Goal: Book appointment/travel/reservation

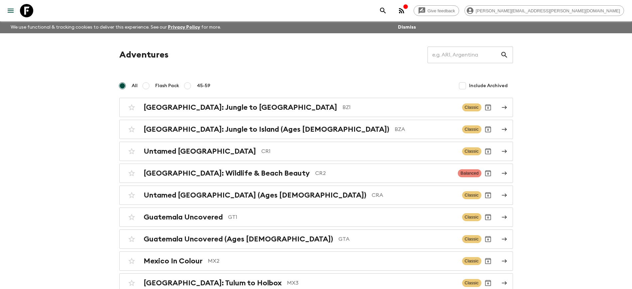
drag, startPoint x: 24, startPoint y: 10, endPoint x: 28, endPoint y: 14, distance: 4.9
click at [24, 10] on icon at bounding box center [26, 10] width 13 height 13
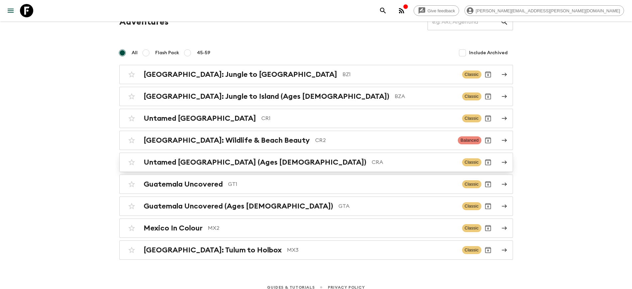
scroll to position [40, 0]
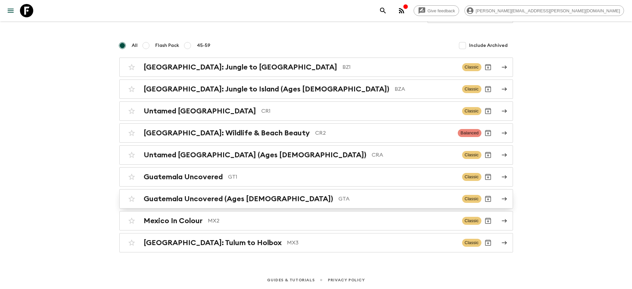
click at [191, 199] on h2 "Guatemala Uncovered (Ages [DEMOGRAPHIC_DATA])" at bounding box center [238, 198] width 189 height 9
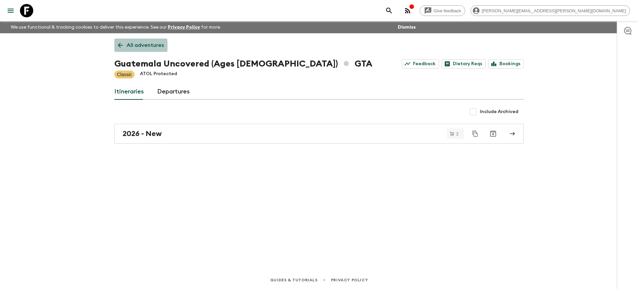
click at [137, 47] on p "All adventures" at bounding box center [145, 45] width 37 height 8
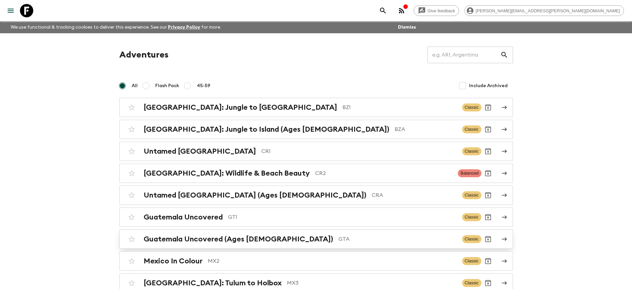
scroll to position [40, 0]
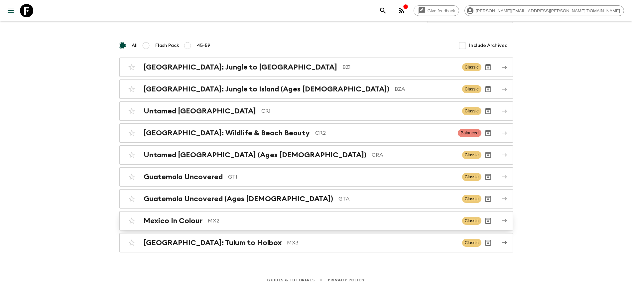
click at [161, 221] on h2 "Mexico In Colour" at bounding box center [173, 220] width 59 height 9
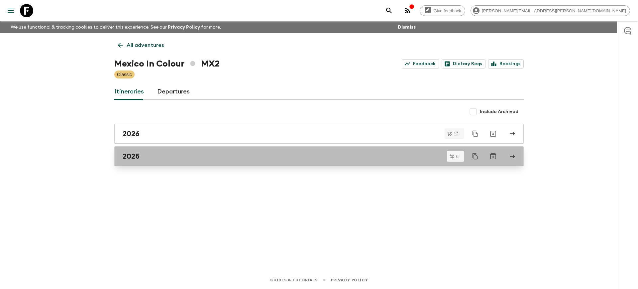
click at [146, 153] on div "2025" at bounding box center [313, 156] width 380 height 9
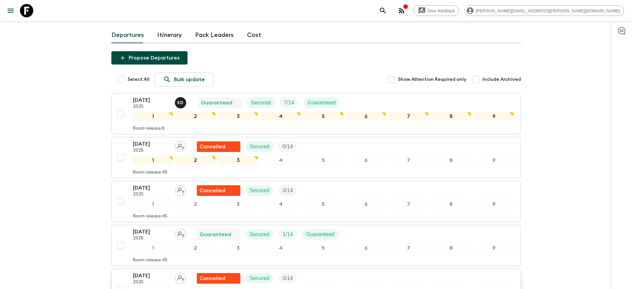
scroll to position [42, 0]
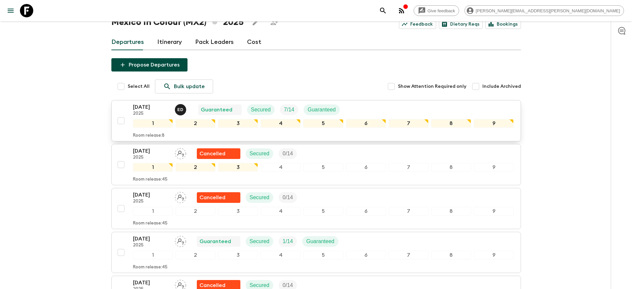
click at [144, 107] on p "[DATE]" at bounding box center [151, 107] width 37 height 8
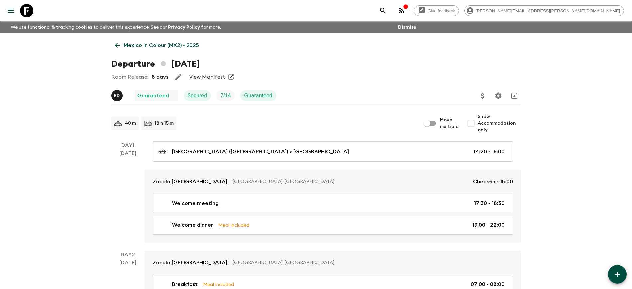
click at [477, 125] on input "Show Accommodation only" at bounding box center [470, 123] width 13 height 13
checkbox input "true"
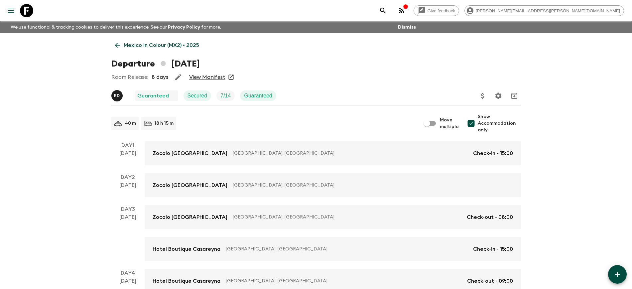
click at [340, 83] on div "Room Release: 8 days View Manifest" at bounding box center [315, 76] width 409 height 13
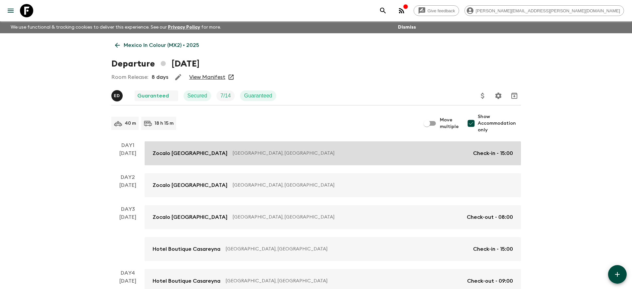
click at [223, 152] on div "Zocalo [GEOGRAPHIC_DATA] [GEOGRAPHIC_DATA], [GEOGRAPHIC_DATA] Check-in - 15:00" at bounding box center [333, 153] width 360 height 8
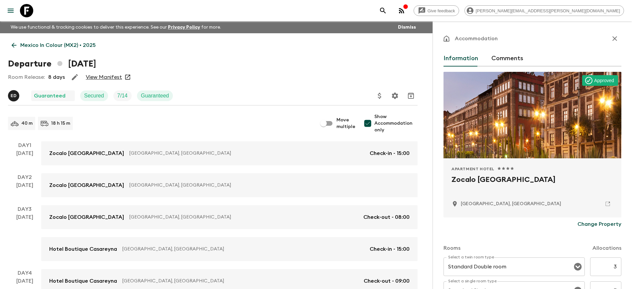
click at [452, 179] on h2 "Zocalo [GEOGRAPHIC_DATA]" at bounding box center [532, 184] width 162 height 21
drag, startPoint x: 453, startPoint y: 178, endPoint x: 545, endPoint y: 182, distance: 91.8
click at [545, 182] on h2 "Zocalo [GEOGRAPHIC_DATA]" at bounding box center [532, 184] width 162 height 21
copy h2 "Zocalo [GEOGRAPHIC_DATA]"
click at [611, 36] on icon "button" at bounding box center [615, 39] width 8 height 8
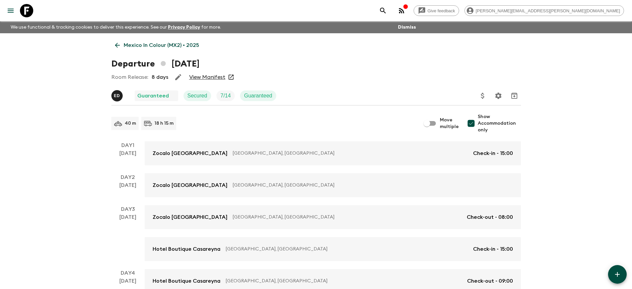
click at [122, 46] on link "Mexico In Colour (MX2) • 2025" at bounding box center [156, 45] width 91 height 13
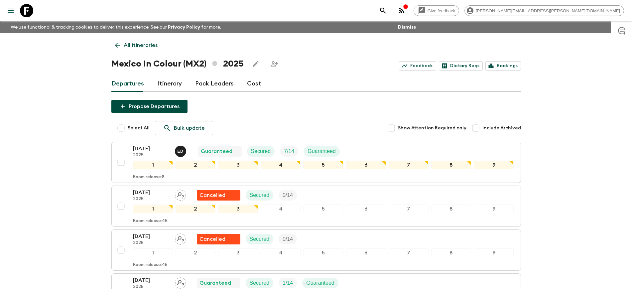
click at [476, 129] on input "Include Archived" at bounding box center [475, 127] width 13 height 13
checkbox input "true"
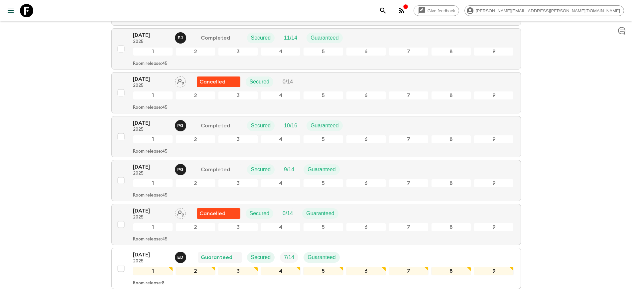
scroll to position [291, 0]
